Goal: Task Accomplishment & Management: Use online tool/utility

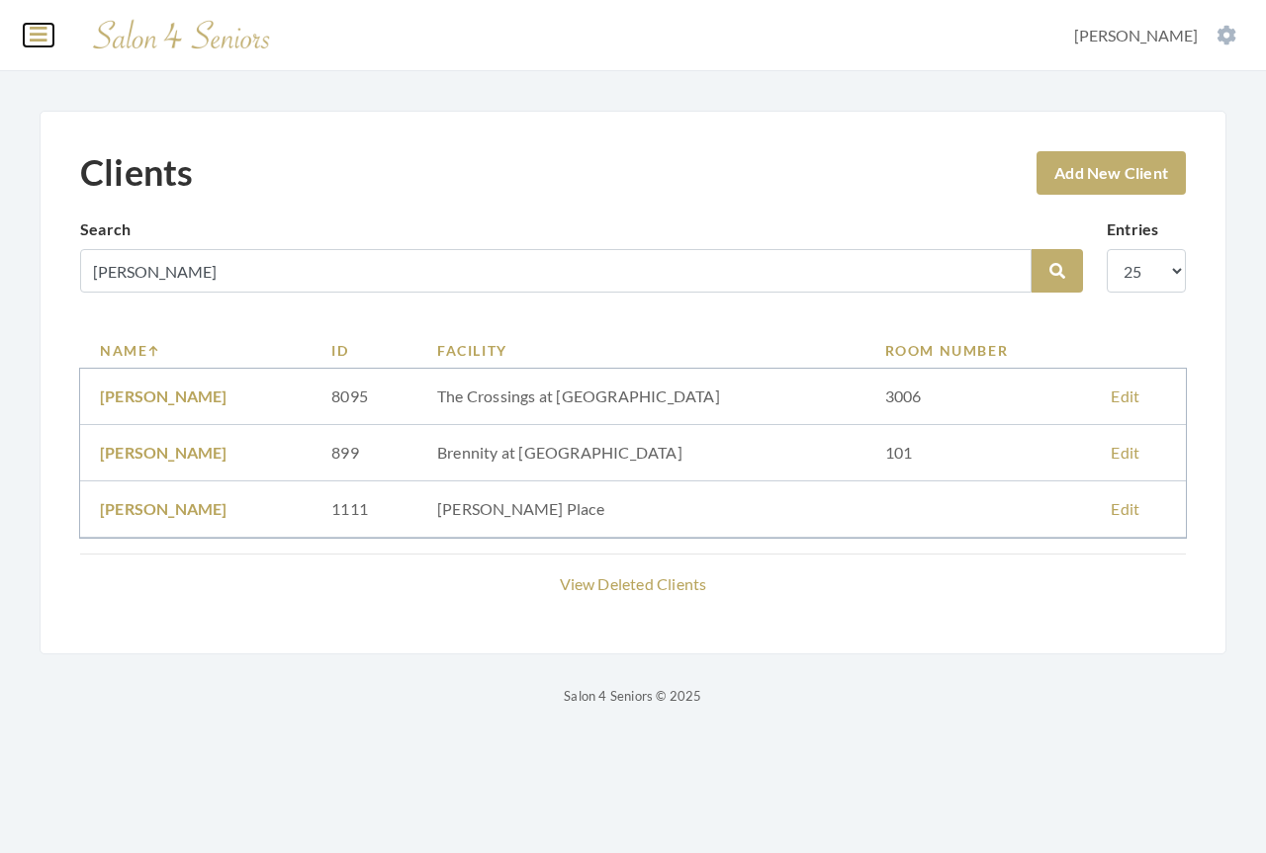
click at [38, 33] on icon at bounding box center [39, 35] width 18 height 20
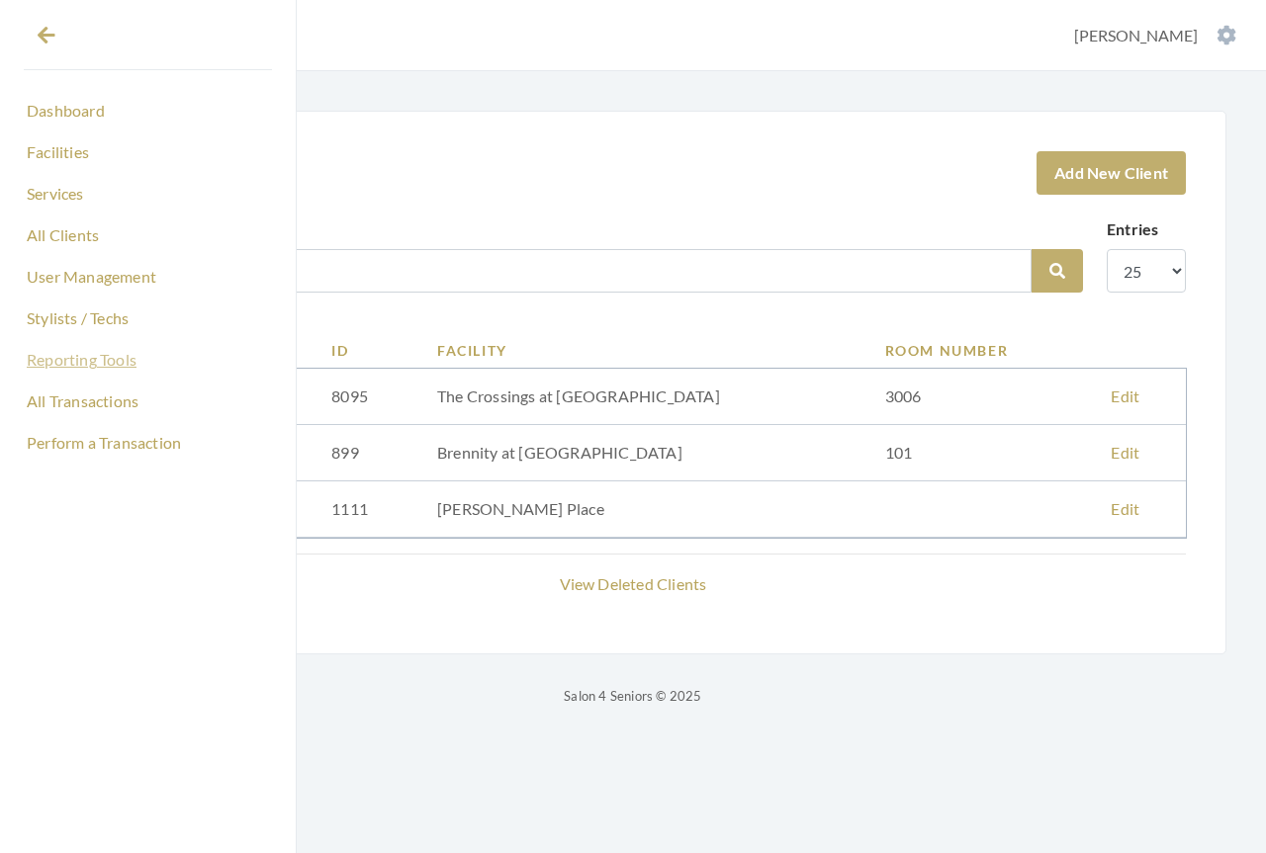
click at [62, 367] on link "Reporting Tools" at bounding box center [148, 360] width 248 height 34
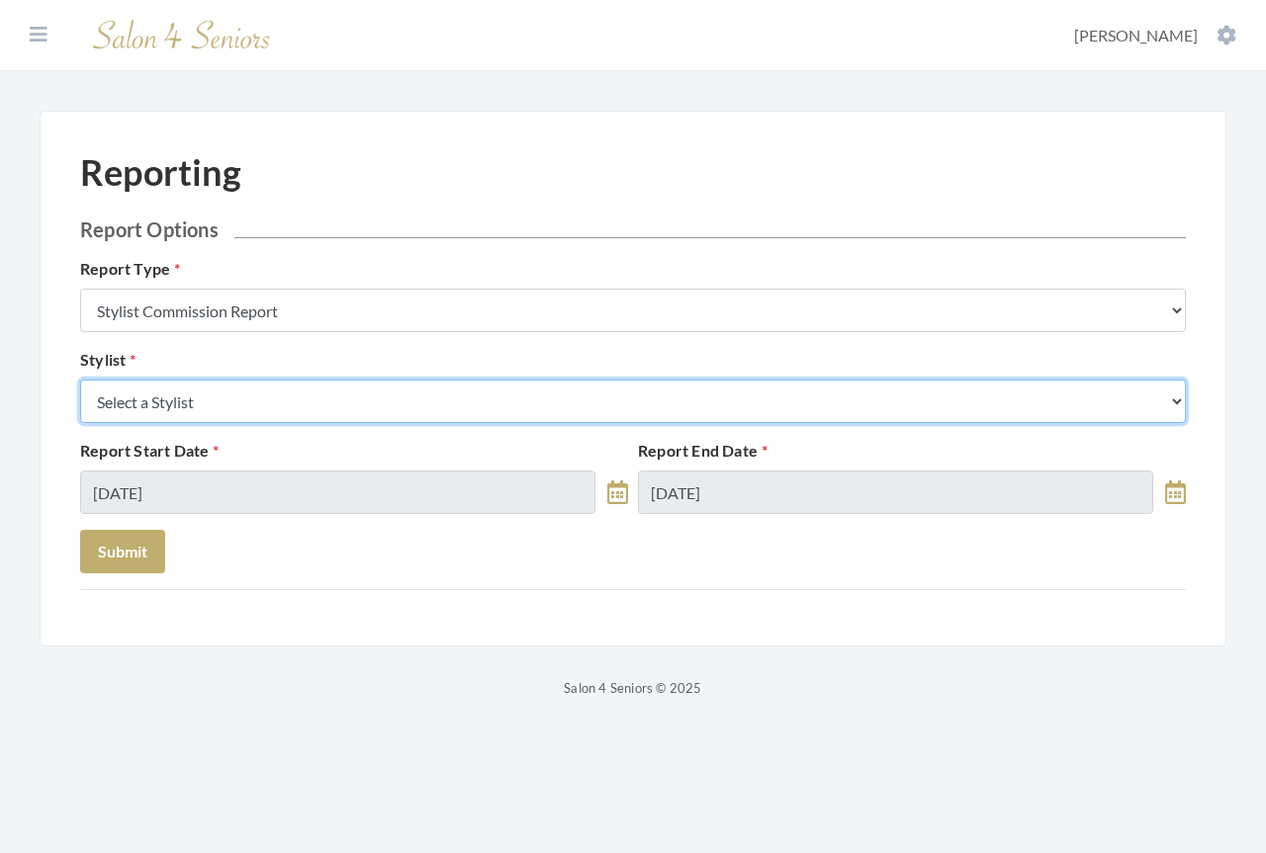
click at [261, 400] on select "Select a Stylist [PERSON_NAME] [PERSON_NAME] [PERSON_NAME] [PERSON_NAME] [PERSO…" at bounding box center [633, 402] width 1106 height 44
select select "44"
click at [80, 380] on select "Select a Stylist [PERSON_NAME] [PERSON_NAME] [PERSON_NAME] [PERSON_NAME] [PERSO…" at bounding box center [633, 402] width 1106 height 44
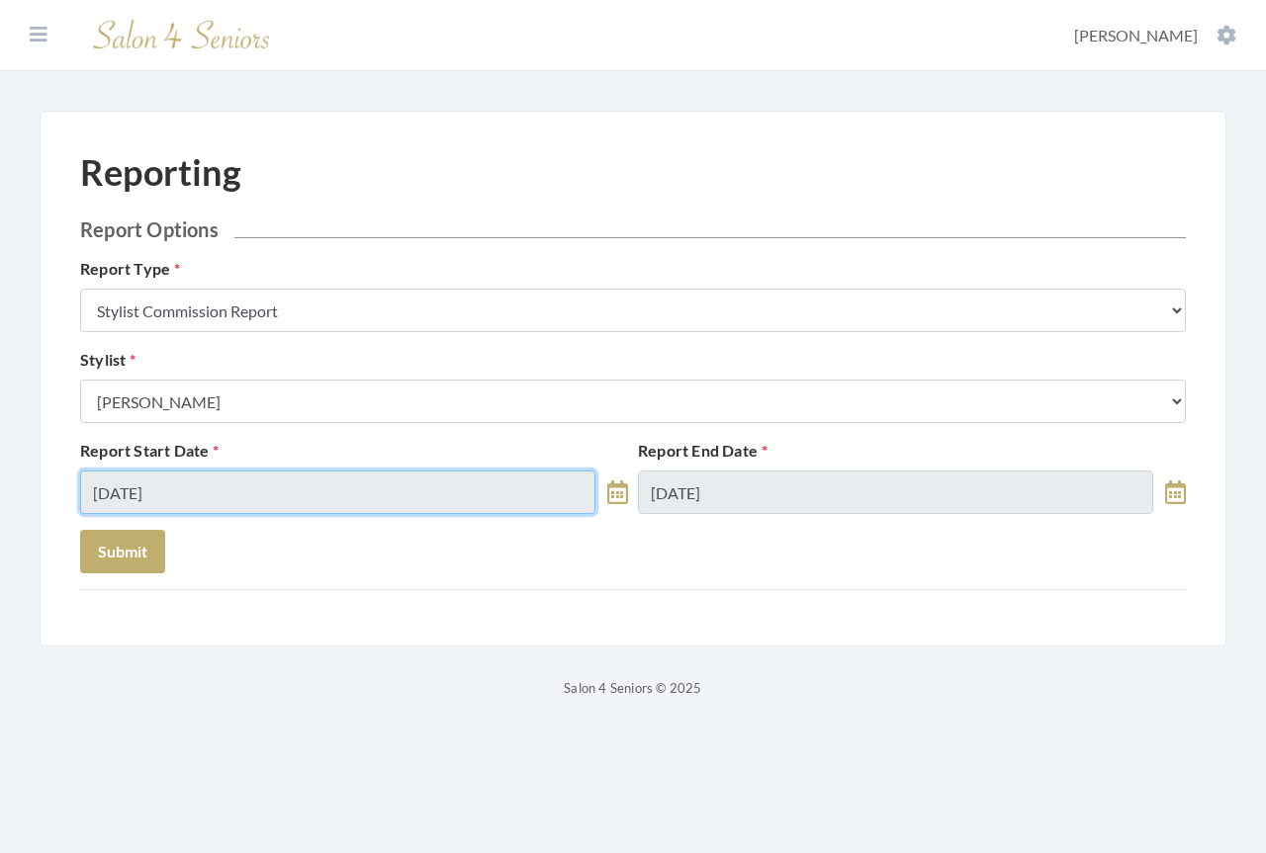
click at [218, 486] on input "[DATE]" at bounding box center [337, 493] width 515 height 44
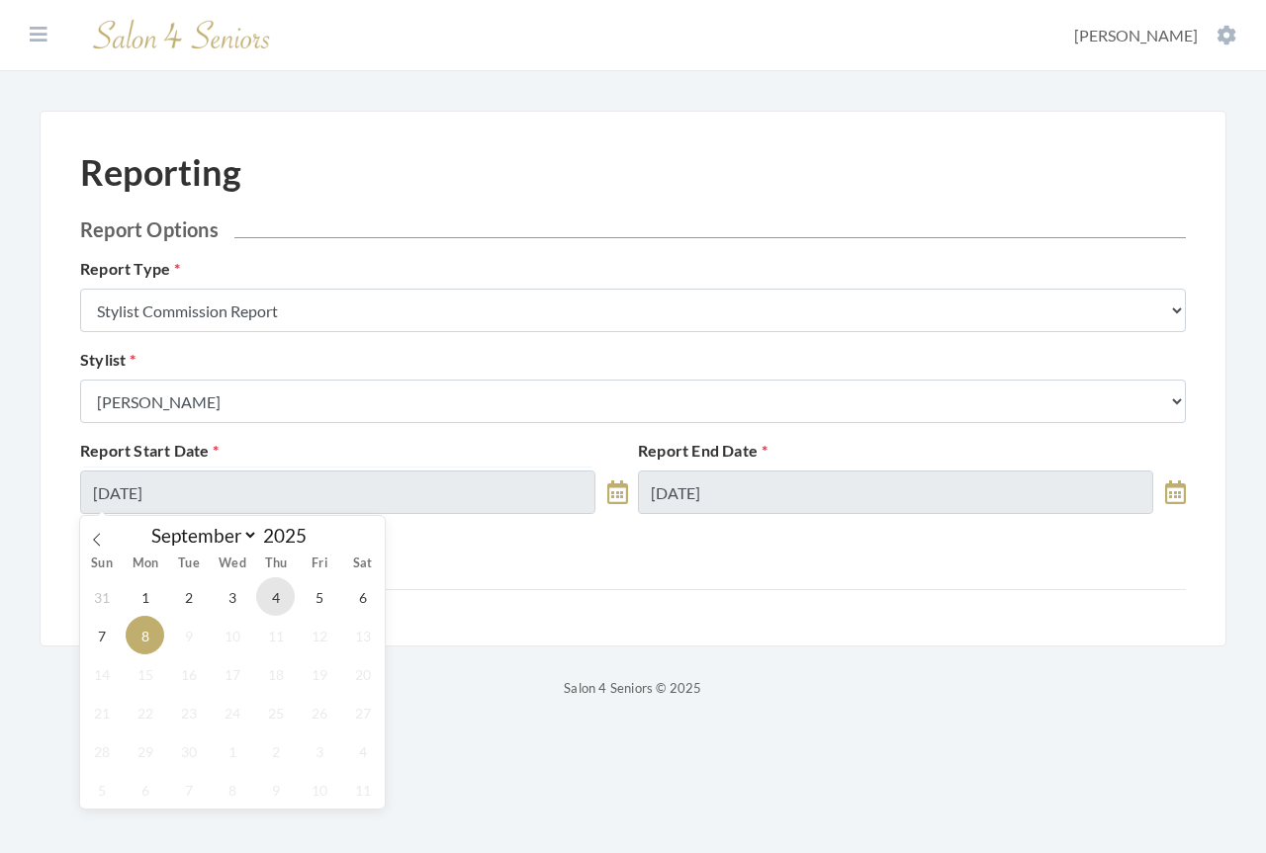
click at [280, 601] on span "4" at bounding box center [275, 597] width 39 height 39
type input "[DATE]"
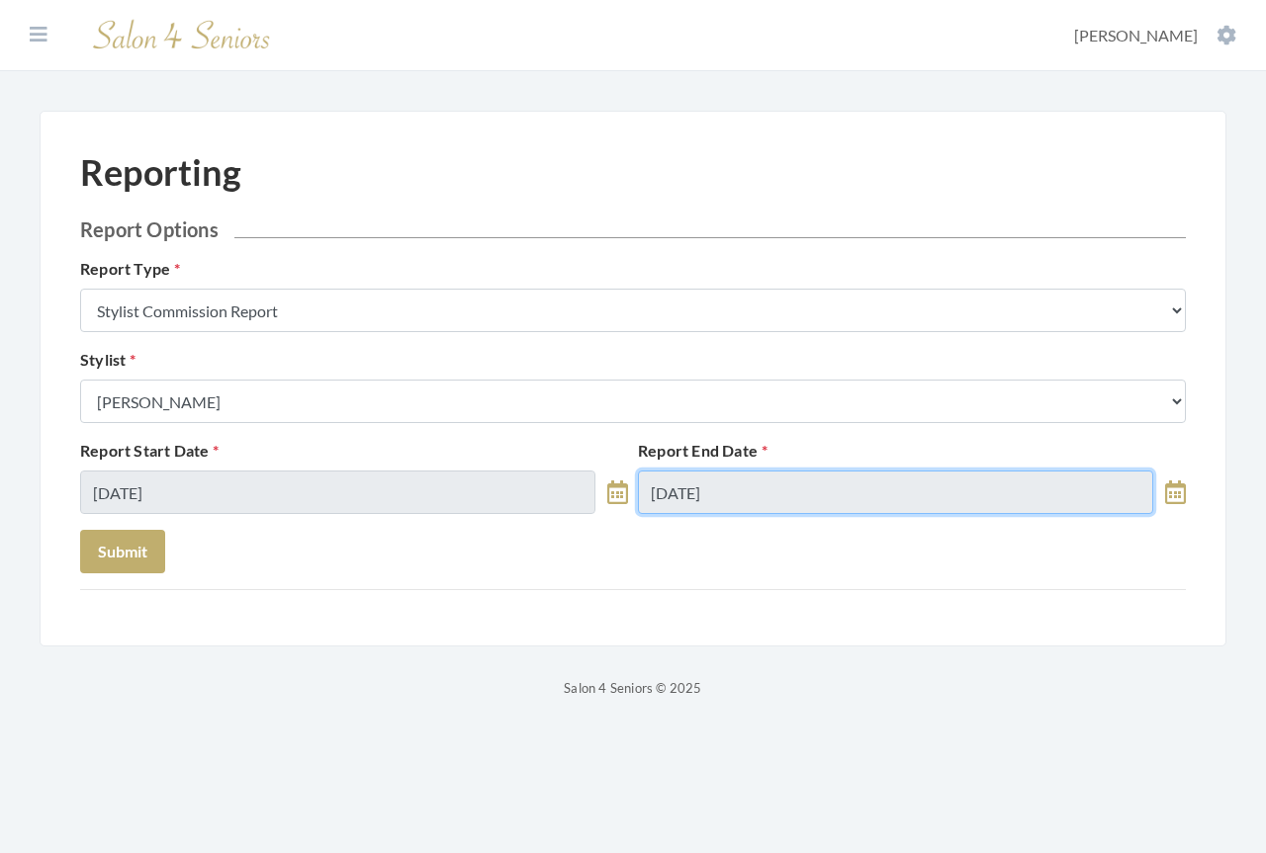
click at [779, 491] on input "[DATE]" at bounding box center [895, 493] width 515 height 44
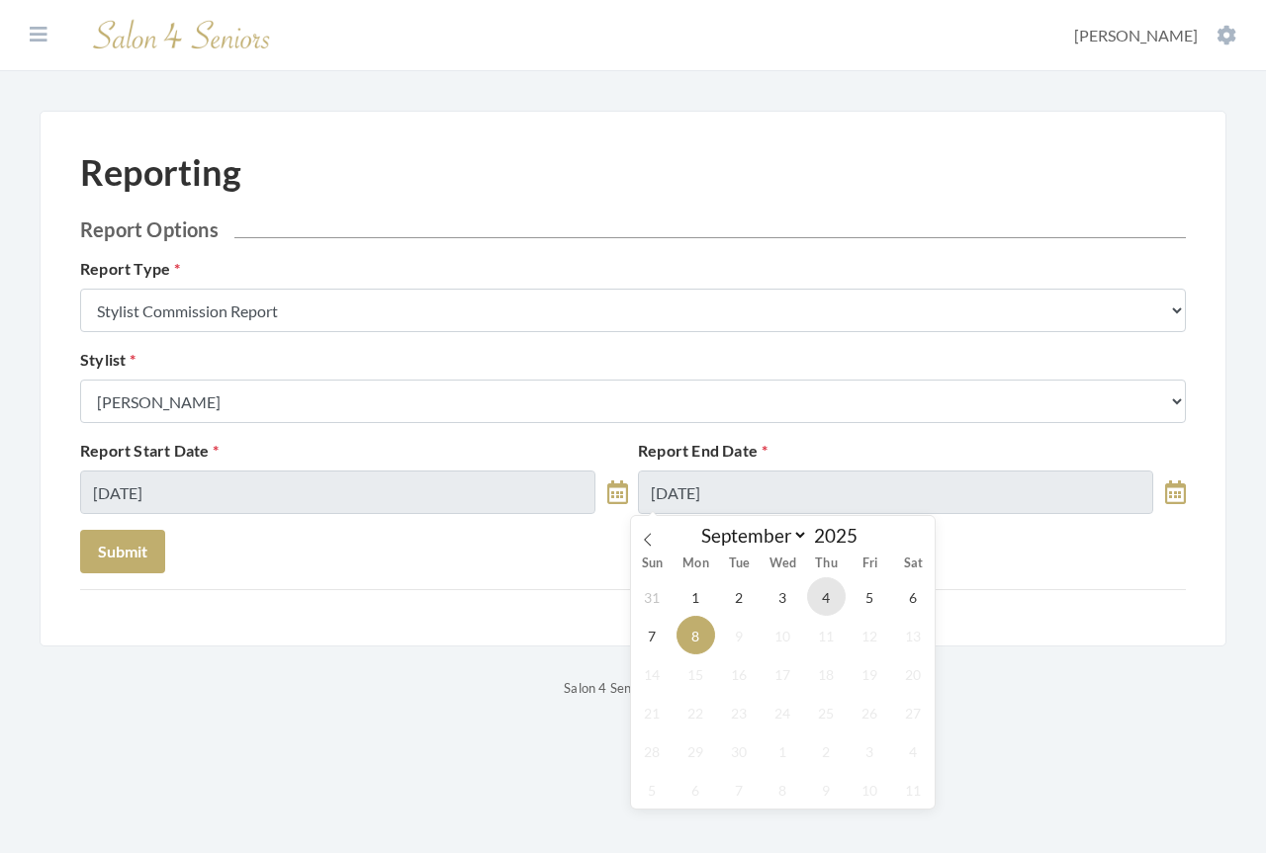
click at [832, 598] on span "4" at bounding box center [826, 597] width 39 height 39
type input "[DATE]"
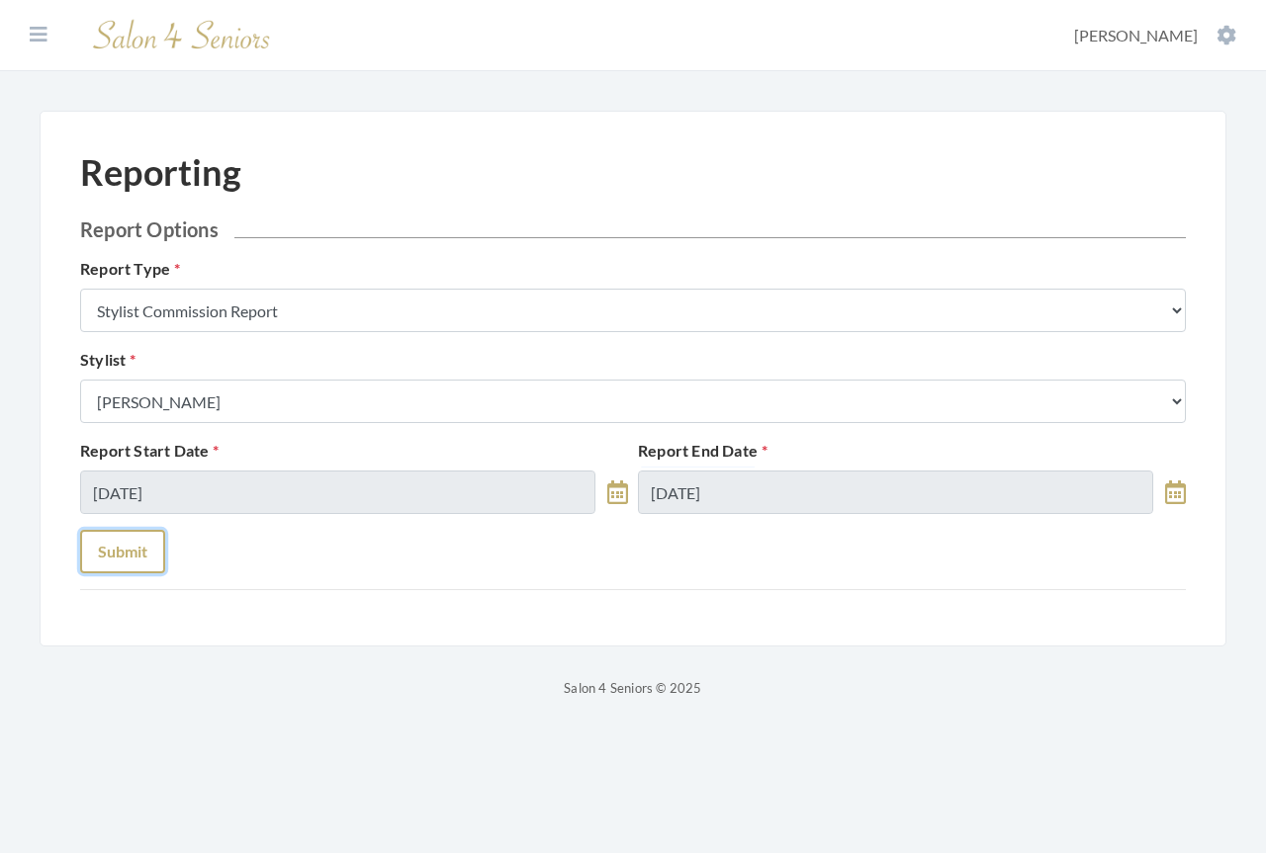
click at [144, 546] on button "Submit" at bounding box center [122, 552] width 85 height 44
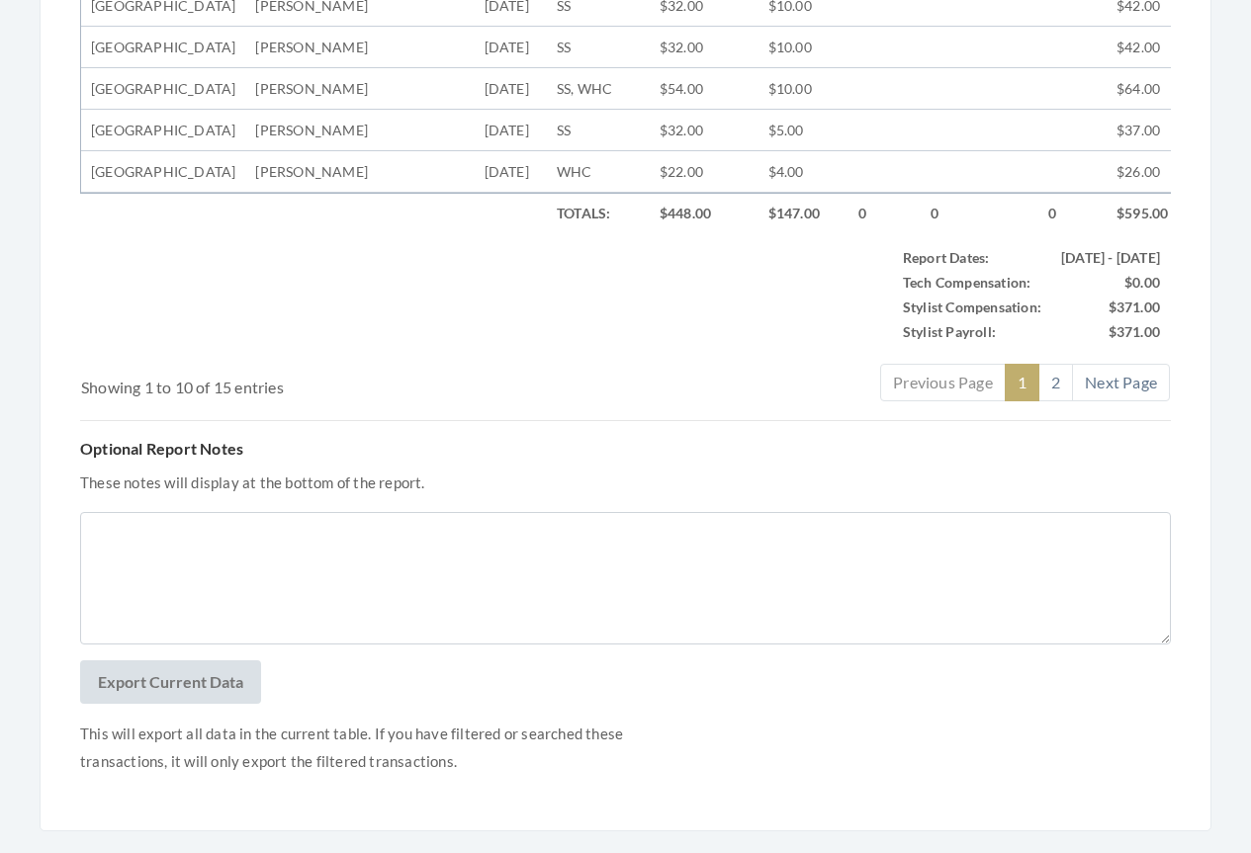
scroll to position [1088, 0]
